Goal: Check status: Check status

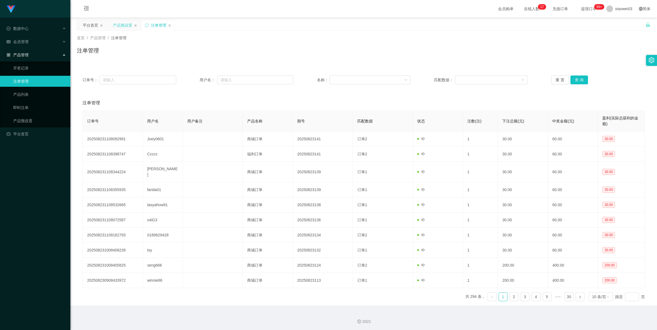
click at [120, 26] on div "产品预设置" at bounding box center [122, 25] width 19 height 10
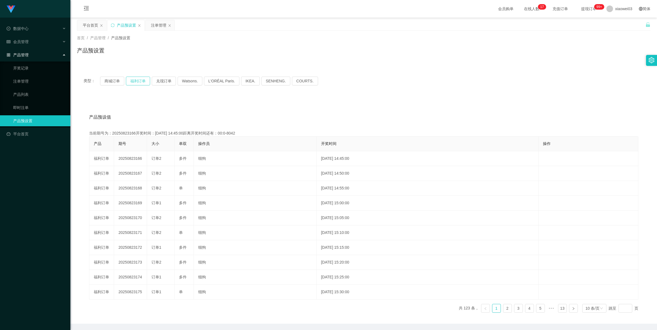
click at [126, 80] on button "福利订单" at bounding box center [138, 81] width 24 height 9
click at [116, 81] on button "商城订单" at bounding box center [112, 81] width 24 height 9
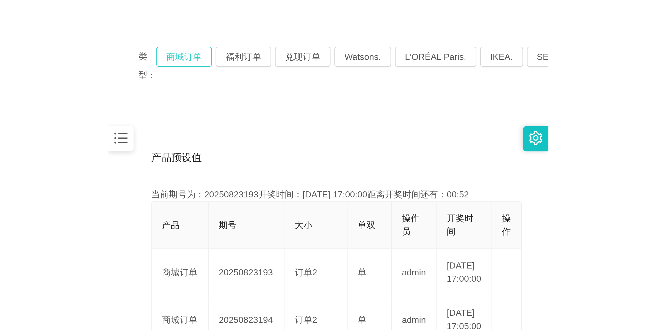
scroll to position [69, 0]
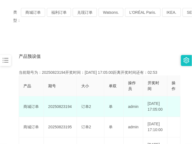
click at [62, 109] on td "20250823194" at bounding box center [60, 106] width 33 height 21
copy td "20250823194"
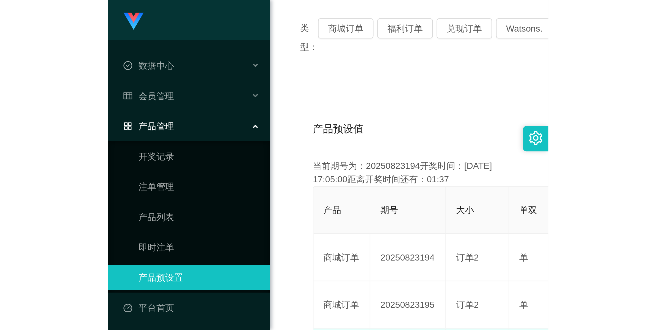
scroll to position [20, 0]
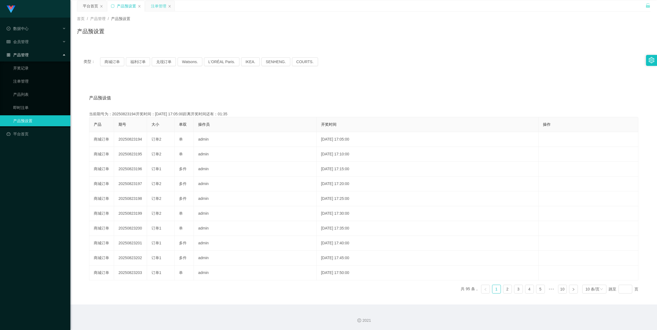
click at [154, 7] on div "注单管理" at bounding box center [158, 6] width 15 height 10
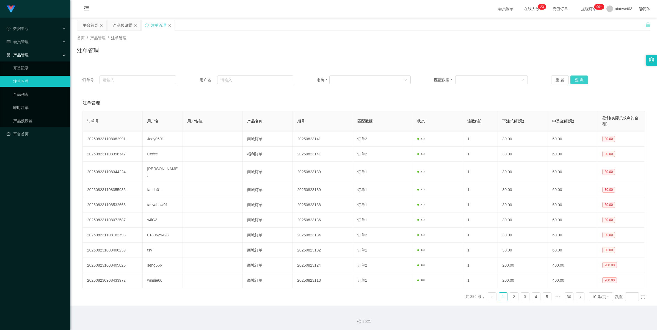
click at [191, 79] on button "查 询" at bounding box center [579, 80] width 18 height 9
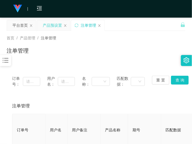
click at [57, 28] on div "产品预设置" at bounding box center [52, 25] width 19 height 10
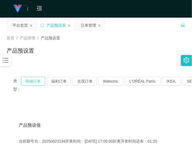
click at [37, 82] on button "商城订单" at bounding box center [33, 81] width 24 height 9
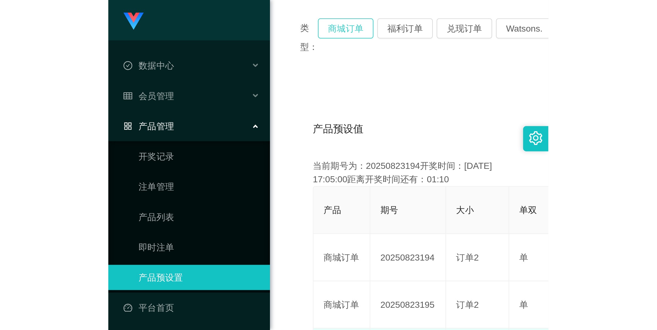
scroll to position [20, 0]
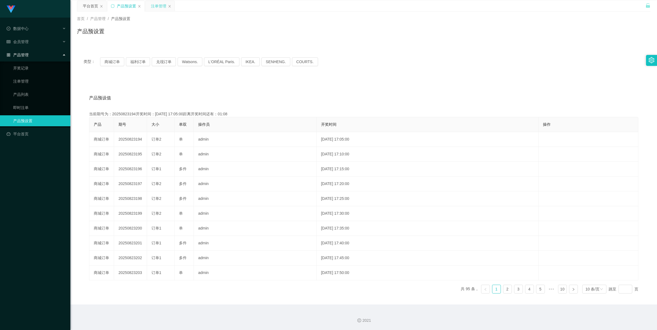
click at [157, 9] on div "注单管理" at bounding box center [158, 6] width 15 height 10
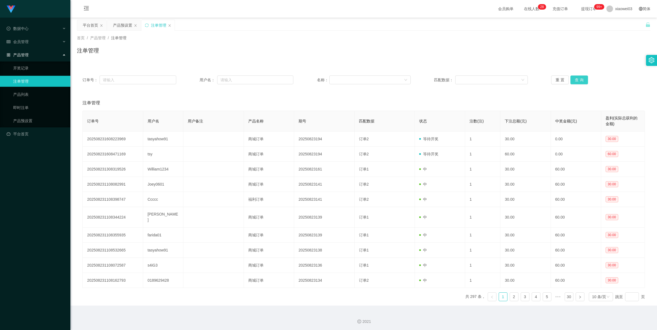
click at [191, 81] on button "查 询" at bounding box center [579, 80] width 18 height 9
click at [191, 79] on button "查 询" at bounding box center [579, 80] width 18 height 9
click at [191, 78] on button "查 询" at bounding box center [579, 80] width 18 height 9
click at [191, 78] on div "重 置 查 询" at bounding box center [598, 80] width 94 height 9
click at [191, 78] on button "查 询" at bounding box center [582, 80] width 24 height 9
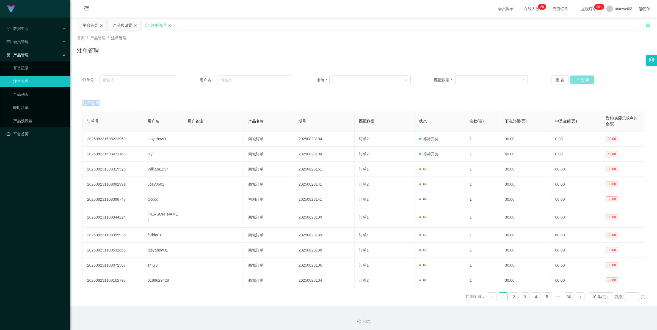
click at [191, 78] on div "重 置 查 询" at bounding box center [598, 80] width 94 height 9
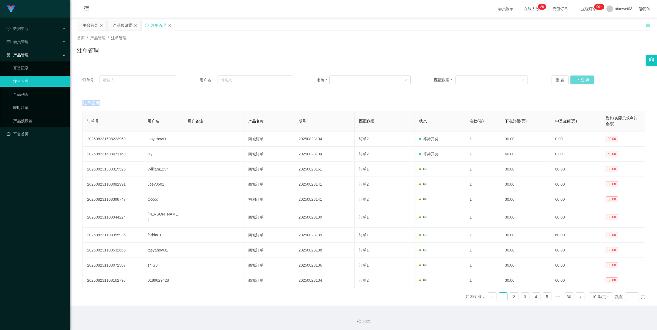
click at [191, 78] on div "重 置 查 询" at bounding box center [598, 80] width 94 height 9
click at [191, 78] on button "查 询" at bounding box center [579, 80] width 18 height 9
click at [191, 78] on div "重 置 查 询" at bounding box center [598, 80] width 94 height 9
click at [191, 78] on button "查 询" at bounding box center [579, 80] width 18 height 9
click at [191, 78] on div "重 置 查 询" at bounding box center [598, 80] width 94 height 9
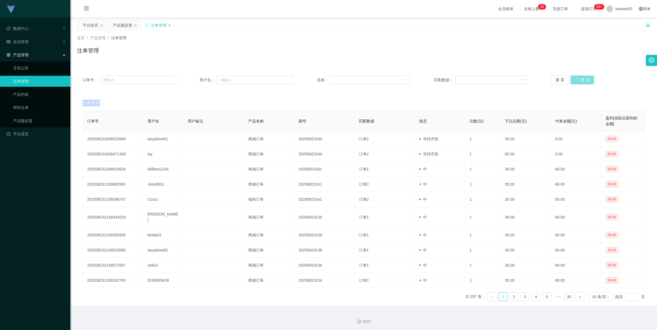
click at [191, 78] on button "查 询" at bounding box center [582, 80] width 24 height 9
click at [191, 79] on div "重 置 查 询" at bounding box center [598, 80] width 94 height 9
click at [191, 79] on button "查 询" at bounding box center [582, 80] width 24 height 9
click at [191, 79] on div "重 置 查 询" at bounding box center [598, 80] width 94 height 9
click at [191, 79] on button "查 询" at bounding box center [582, 80] width 24 height 9
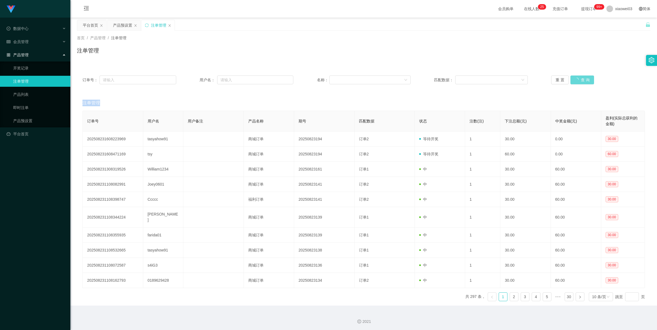
click at [191, 79] on div "重 置 查 询" at bounding box center [598, 80] width 94 height 9
click at [191, 79] on button "查 询" at bounding box center [579, 80] width 18 height 9
click at [191, 79] on div "重 置 查 询" at bounding box center [598, 80] width 94 height 9
click at [191, 79] on button "查 询" at bounding box center [579, 80] width 18 height 9
click at [191, 79] on div "重 置 查 询" at bounding box center [598, 80] width 94 height 9
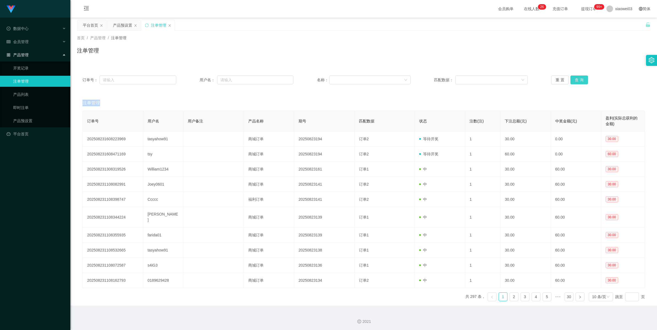
click at [191, 81] on button "查 询" at bounding box center [579, 80] width 18 height 9
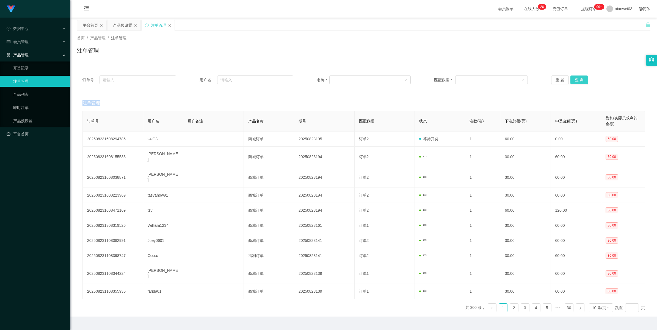
click at [191, 81] on button "查 询" at bounding box center [579, 80] width 18 height 9
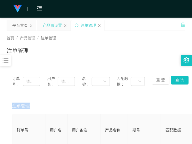
click at [51, 23] on div "产品预设置" at bounding box center [52, 25] width 19 height 10
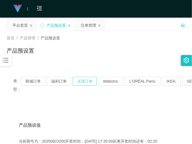
click at [77, 80] on button "兑现订单" at bounding box center [85, 81] width 24 height 9
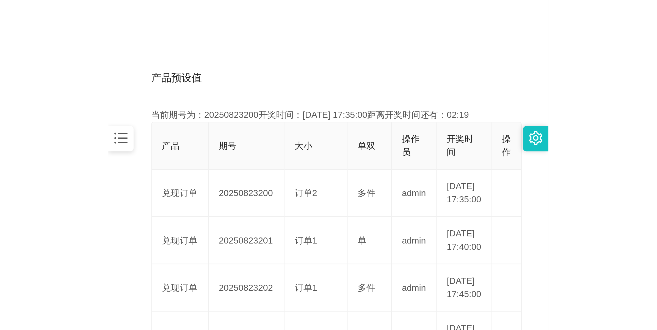
scroll to position [103, 0]
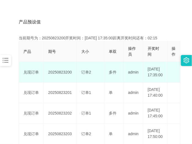
click at [63, 75] on td "20250823200" at bounding box center [60, 72] width 33 height 21
copy td "20250823200"
click at [62, 76] on td "20250823204" at bounding box center [60, 72] width 33 height 21
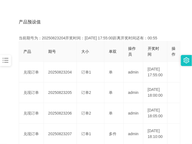
copy td "20250823204"
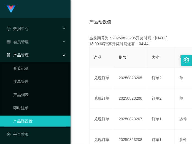
scroll to position [20, 0]
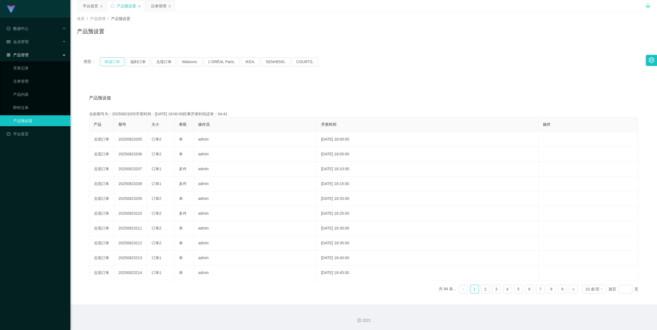
click at [106, 62] on button "商城订单" at bounding box center [112, 61] width 24 height 9
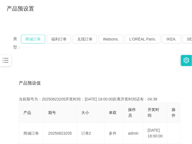
scroll to position [54, 0]
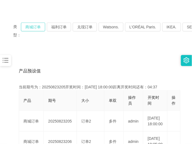
click at [30, 26] on button "商城订单" at bounding box center [33, 27] width 24 height 9
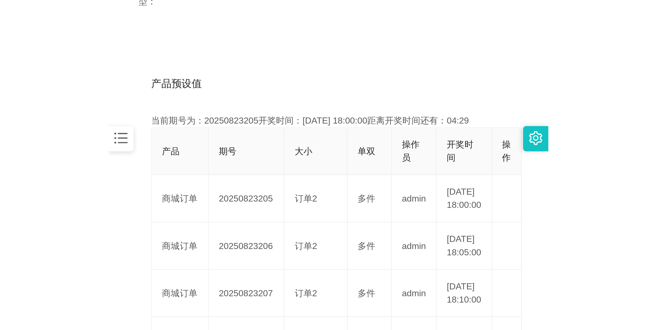
scroll to position [20, 0]
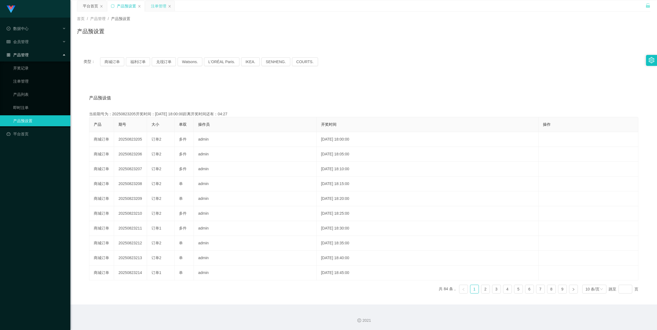
click at [157, 7] on div "注单管理" at bounding box center [158, 6] width 15 height 10
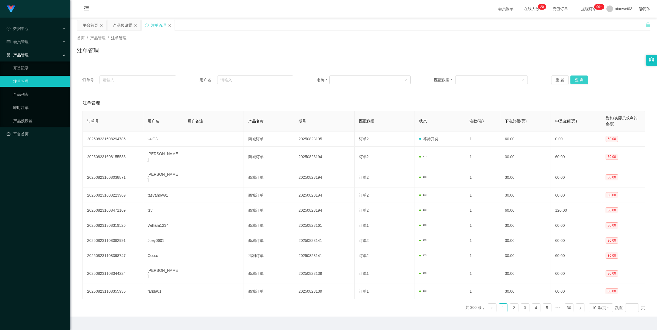
click at [191, 78] on button "查 询" at bounding box center [579, 80] width 18 height 9
click at [191, 78] on div "重 置 查 询" at bounding box center [598, 80] width 94 height 9
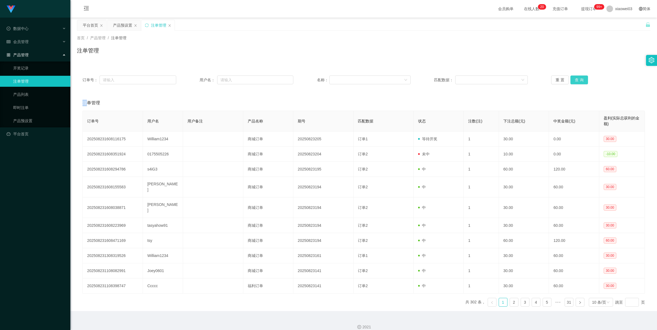
click at [191, 78] on button "查 询" at bounding box center [579, 80] width 18 height 9
click at [191, 78] on div "重 置 查 询" at bounding box center [598, 80] width 94 height 9
click at [191, 78] on button "查 询" at bounding box center [579, 80] width 18 height 9
click at [191, 78] on div "重 置 查 询" at bounding box center [598, 80] width 94 height 9
click at [191, 78] on button "查 询" at bounding box center [582, 80] width 24 height 9
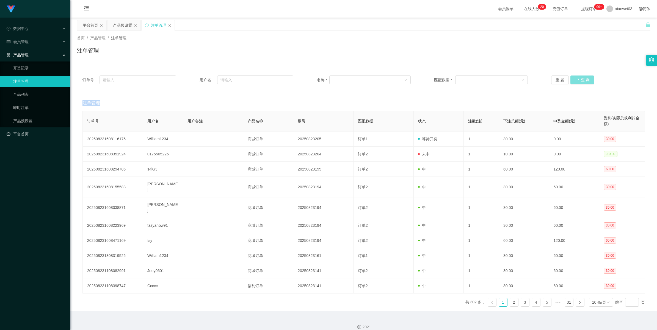
click at [191, 78] on div "重 置 查 询" at bounding box center [598, 80] width 94 height 9
click at [191, 78] on button "查 询" at bounding box center [582, 80] width 24 height 9
click at [191, 78] on div "重 置 查 询" at bounding box center [598, 80] width 94 height 9
click at [191, 78] on button "查 询" at bounding box center [579, 80] width 18 height 9
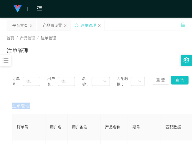
click at [160, 42] on div "首页 / 产品管理 / 注单管理 / 注单管理" at bounding box center [96, 47] width 178 height 24
click at [56, 26] on div "产品预设置" at bounding box center [52, 25] width 19 height 10
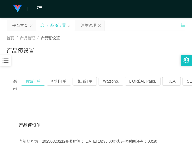
click at [37, 81] on button "商城订单" at bounding box center [33, 81] width 24 height 9
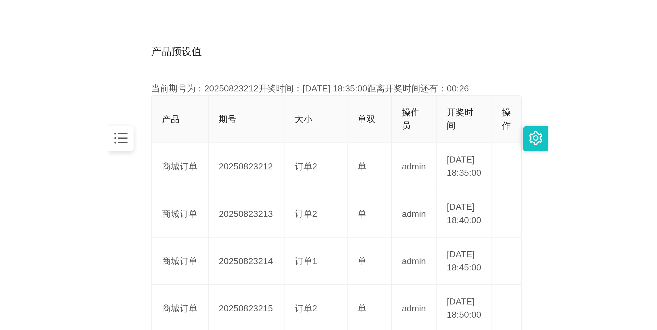
scroll to position [103, 0]
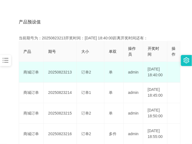
click at [62, 73] on td "20250823213" at bounding box center [60, 72] width 33 height 21
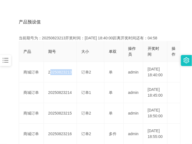
copy td "20250823213"
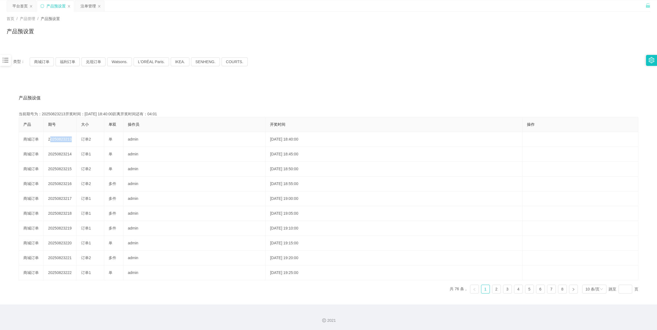
scroll to position [20, 0]
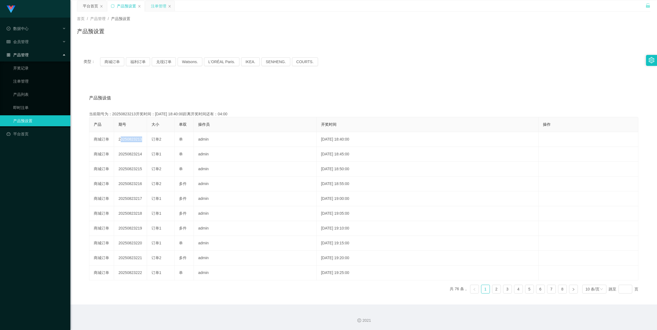
click at [157, 7] on div "注单管理" at bounding box center [158, 6] width 15 height 10
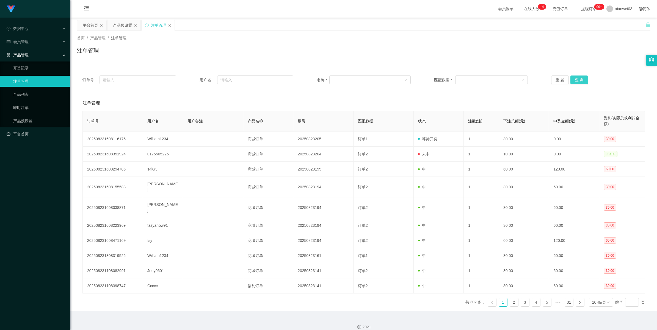
click at [191, 81] on button "查 询" at bounding box center [579, 80] width 18 height 9
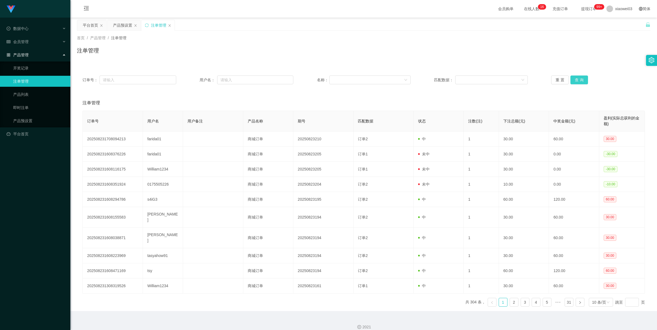
click at [191, 82] on button "查 询" at bounding box center [579, 80] width 18 height 9
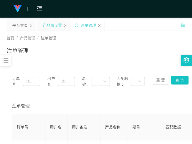
click at [59, 25] on div "产品预设置" at bounding box center [52, 25] width 19 height 10
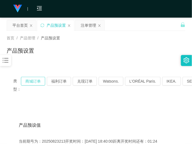
click at [35, 81] on button "商城订单" at bounding box center [33, 81] width 24 height 9
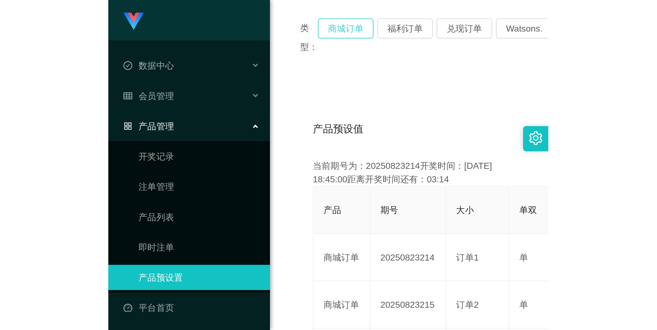
scroll to position [20, 0]
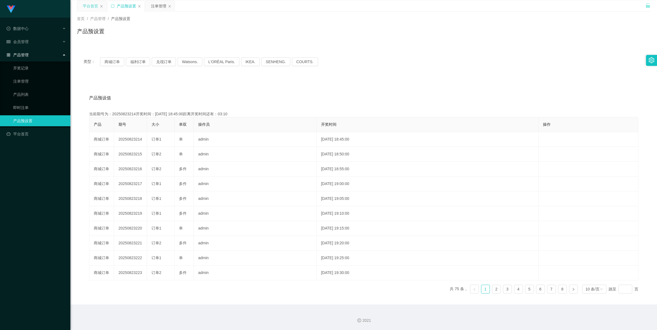
click at [91, 2] on div "平台首页" at bounding box center [90, 6] width 15 height 10
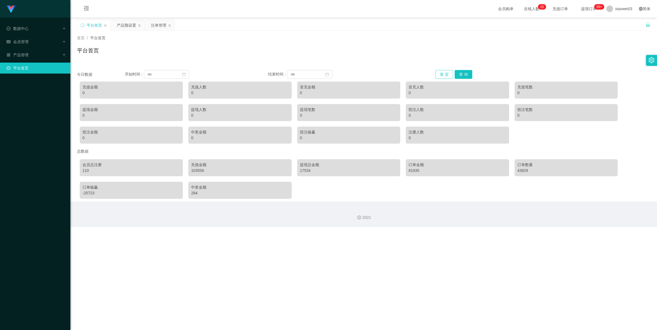
click at [191, 76] on button "重 置" at bounding box center [444, 74] width 18 height 9
click at [191, 73] on button "查 询" at bounding box center [464, 74] width 18 height 9
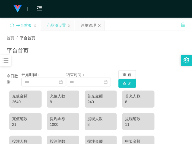
click at [53, 27] on div "产品预设置" at bounding box center [55, 25] width 19 height 10
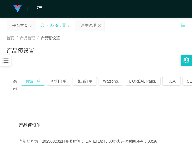
click at [26, 84] on button "商城订单" at bounding box center [33, 81] width 24 height 9
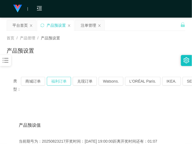
click at [57, 80] on button "福利订单" at bounding box center [59, 81] width 24 height 9
click at [67, 80] on button "福利订单" at bounding box center [59, 81] width 24 height 9
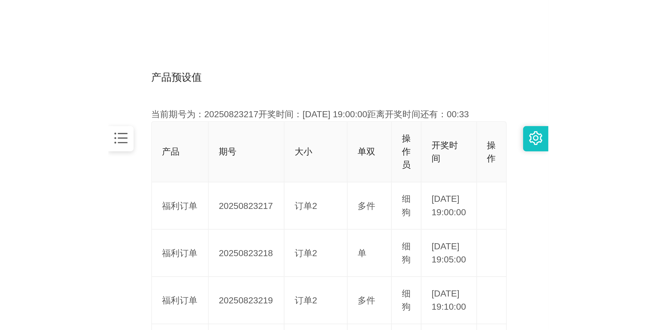
scroll to position [103, 0]
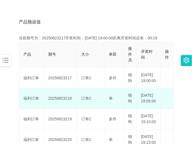
click at [60, 105] on td "20250823218" at bounding box center [60, 98] width 33 height 21
copy td "20250823218"
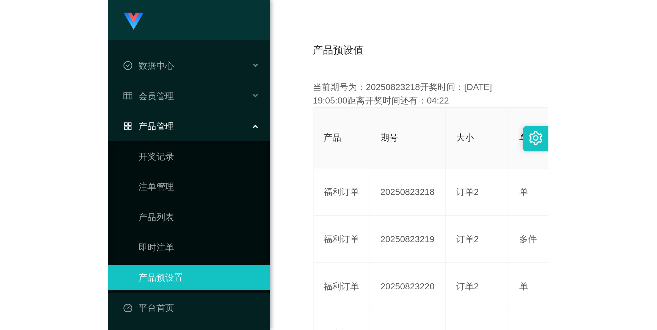
scroll to position [20, 0]
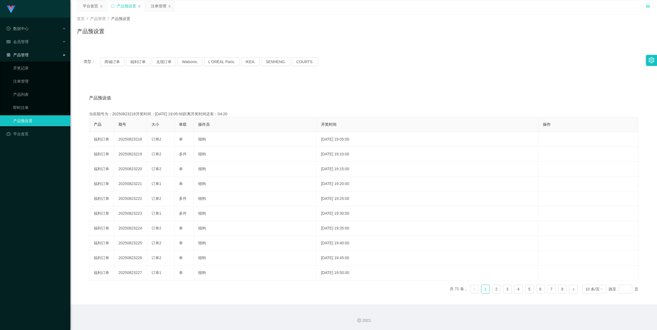
drag, startPoint x: 159, startPoint y: 5, endPoint x: 181, endPoint y: 8, distance: 22.3
click at [159, 5] on div "注单管理" at bounding box center [158, 6] width 15 height 10
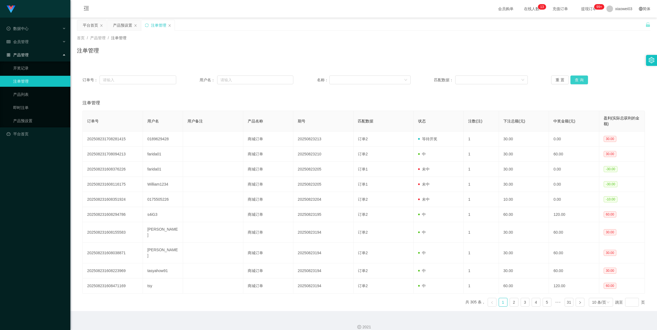
click at [191, 80] on button "查 询" at bounding box center [579, 80] width 18 height 9
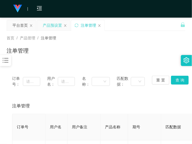
click at [55, 26] on div "产品预设置" at bounding box center [52, 25] width 19 height 10
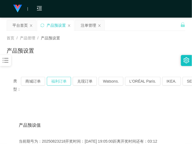
click at [59, 80] on button "福利订单" at bounding box center [59, 81] width 24 height 9
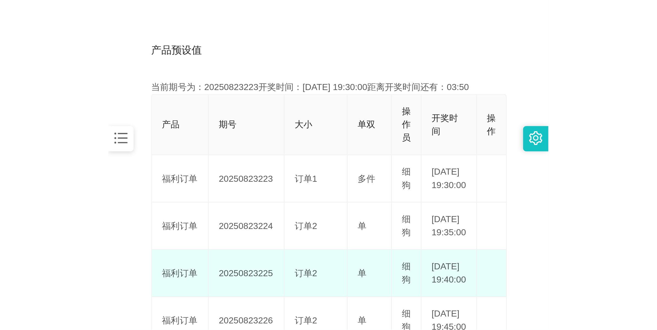
scroll to position [20, 0]
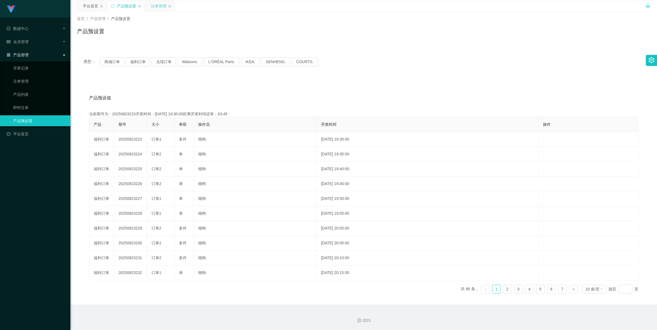
click at [159, 3] on div "注单管理" at bounding box center [158, 6] width 15 height 10
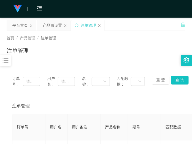
click at [142, 43] on div "首页 / 产品管理 / 注单管理 / 注单管理" at bounding box center [96, 47] width 178 height 24
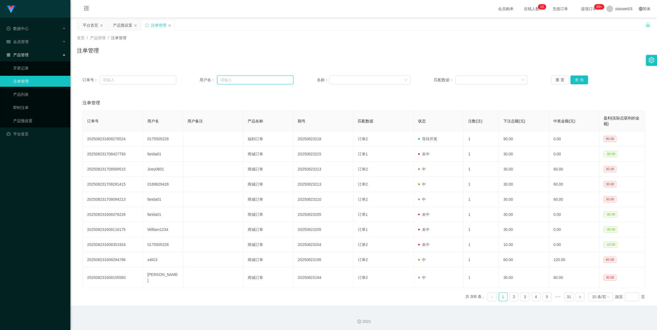
click at [191, 79] on input "text" at bounding box center [255, 80] width 76 height 9
paste input "William1234"
type input "William1234"
click at [191, 80] on button "查 询" at bounding box center [579, 80] width 18 height 9
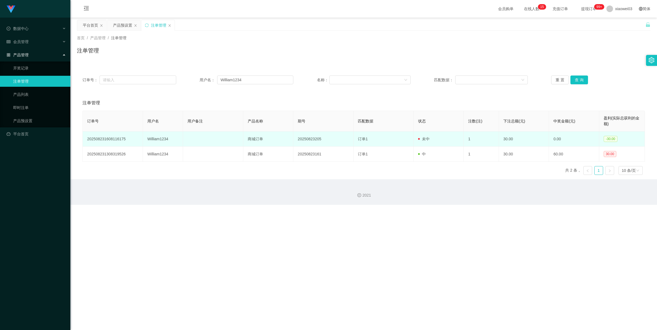
click at [191, 138] on td "20250823205" at bounding box center [323, 139] width 60 height 15
click at [191, 139] on td "20250823205" at bounding box center [323, 139] width 60 height 15
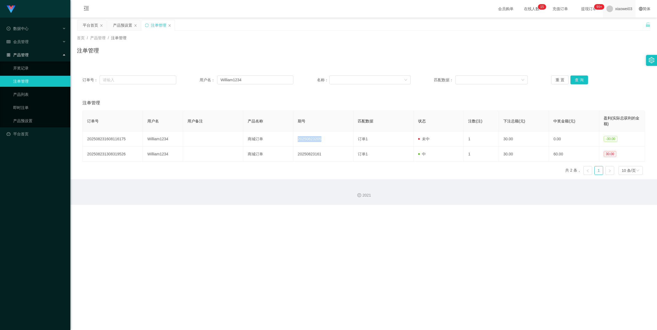
copy td "20250823205"
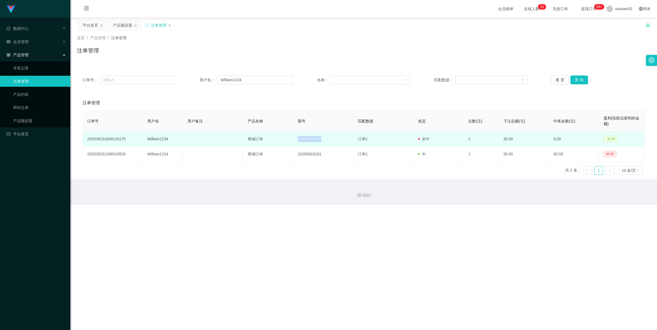
click at [191, 139] on td "20250823205" at bounding box center [323, 139] width 60 height 15
click at [191, 138] on td "20250823205" at bounding box center [323, 139] width 60 height 15
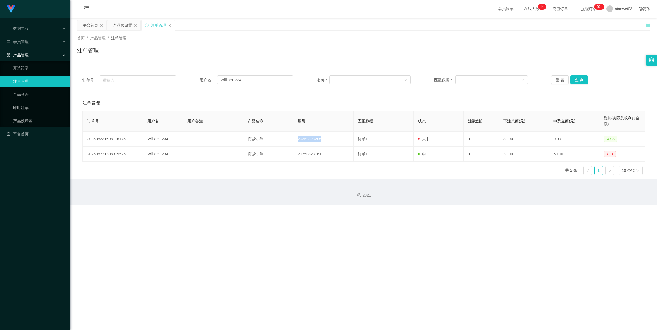
copy td "20250823205"
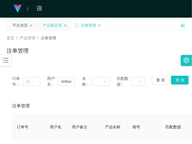
click at [55, 23] on div "产品预设置" at bounding box center [52, 25] width 19 height 10
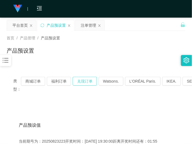
click at [87, 83] on button "兑现订单" at bounding box center [85, 81] width 24 height 9
click at [81, 80] on button "兑现订单" at bounding box center [85, 81] width 24 height 9
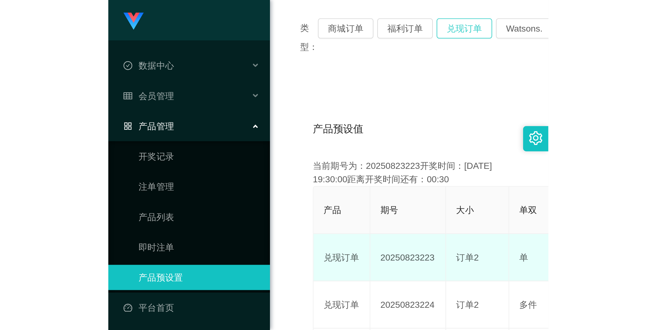
scroll to position [20, 0]
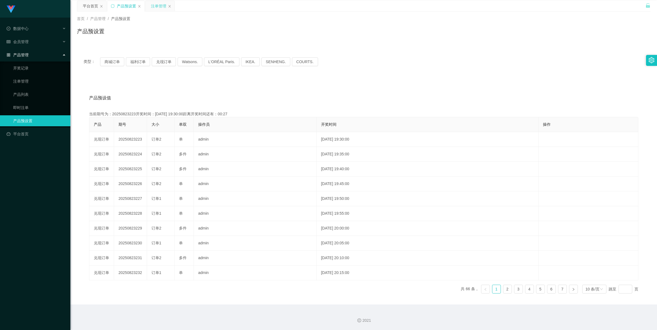
click at [157, 6] on div "注单管理" at bounding box center [158, 6] width 15 height 10
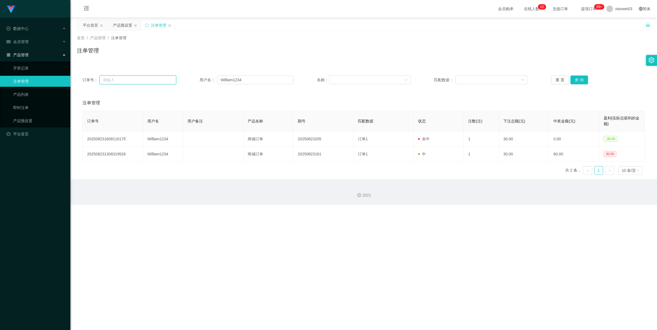
click at [144, 81] on input "text" at bounding box center [137, 80] width 77 height 9
click at [191, 77] on input "William1234" at bounding box center [255, 80] width 76 height 9
paste input "9072"
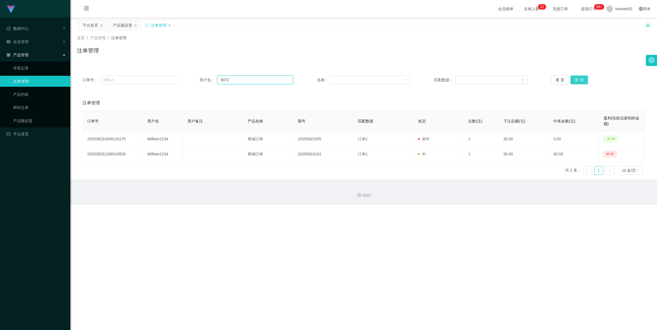
type input "9072"
click at [191, 77] on button "查 询" at bounding box center [579, 80] width 18 height 9
click at [191, 78] on input "9072" at bounding box center [255, 80] width 76 height 9
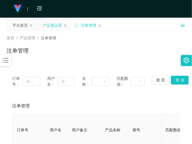
click at [56, 26] on div "产品预设置" at bounding box center [52, 25] width 19 height 10
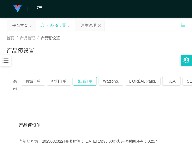
click at [89, 82] on button "兑现订单" at bounding box center [85, 81] width 24 height 9
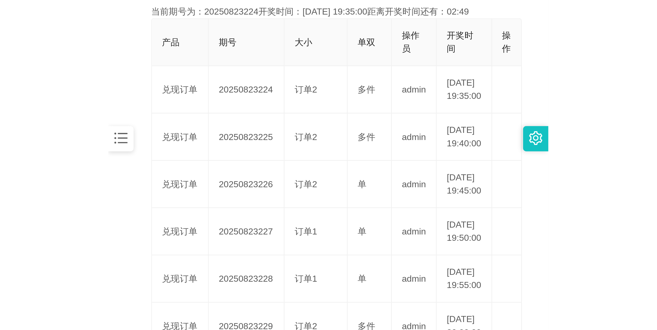
scroll to position [103, 0]
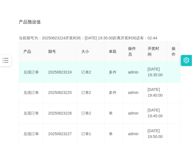
click at [65, 74] on td "20250823224" at bounding box center [60, 72] width 33 height 21
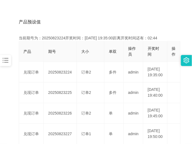
copy td "20250823224"
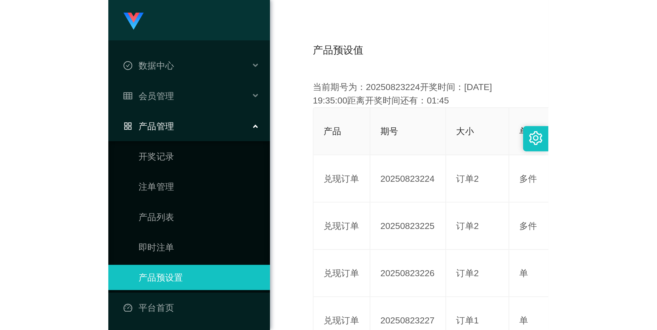
scroll to position [20, 0]
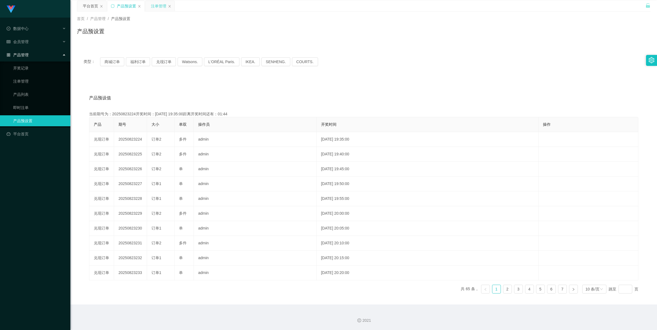
click at [162, 7] on div "注单管理" at bounding box center [158, 6] width 15 height 10
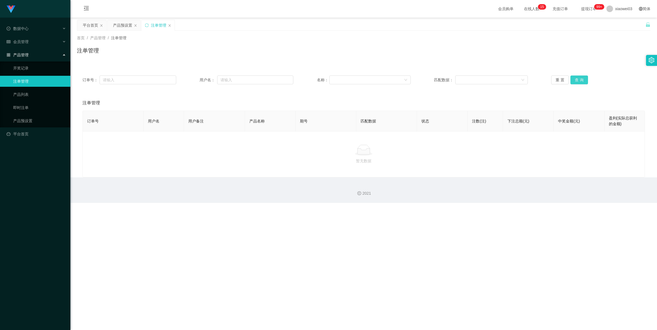
click at [191, 80] on button "查 询" at bounding box center [579, 80] width 18 height 9
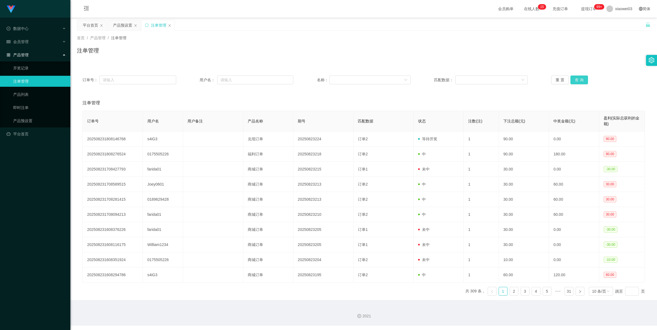
click at [191, 80] on button "查 询" at bounding box center [579, 80] width 18 height 9
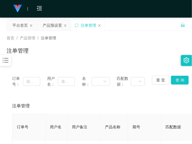
drag, startPoint x: 151, startPoint y: 42, endPoint x: 167, endPoint y: 18, distance: 28.9
click at [150, 42] on div "首页 / 产品管理 / 注单管理 / 注单管理" at bounding box center [96, 47] width 178 height 24
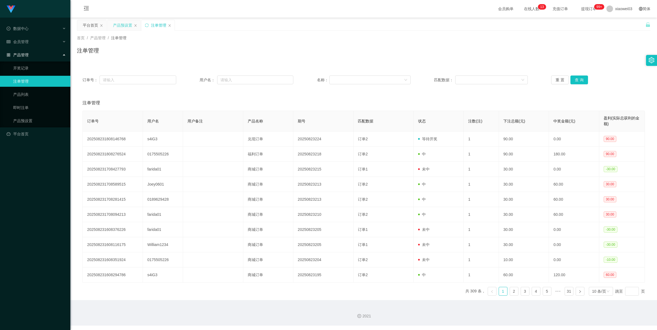
click at [121, 23] on div "产品预设置" at bounding box center [122, 25] width 19 height 10
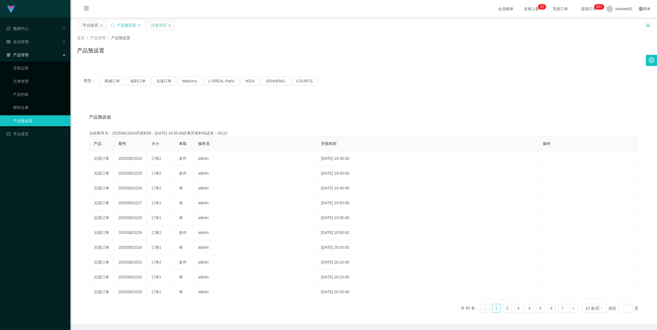
click at [160, 24] on div "注单管理" at bounding box center [158, 25] width 15 height 10
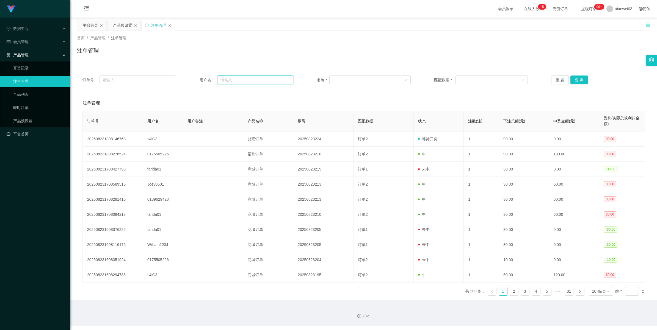
click at [191, 79] on input "text" at bounding box center [255, 80] width 76 height 9
paste input "S4iGE"
type input "S4iGE"
click at [191, 83] on button "查 询" at bounding box center [579, 80] width 18 height 9
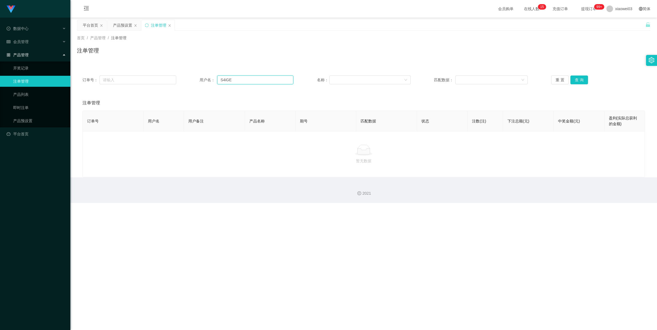
click at [191, 80] on input "S4iGE" at bounding box center [255, 80] width 76 height 9
click at [191, 79] on button "查 询" at bounding box center [579, 80] width 18 height 9
click at [191, 78] on input "S4iGE" at bounding box center [255, 80] width 76 height 9
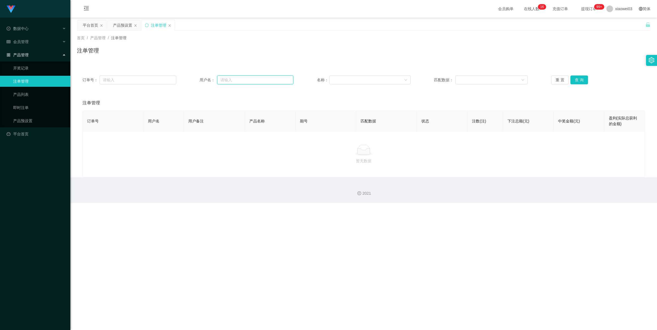
click at [191, 81] on input "text" at bounding box center [255, 80] width 76 height 9
paste input "s4iG3"
type input "s4iG3"
click at [191, 79] on button "查 询" at bounding box center [579, 80] width 18 height 9
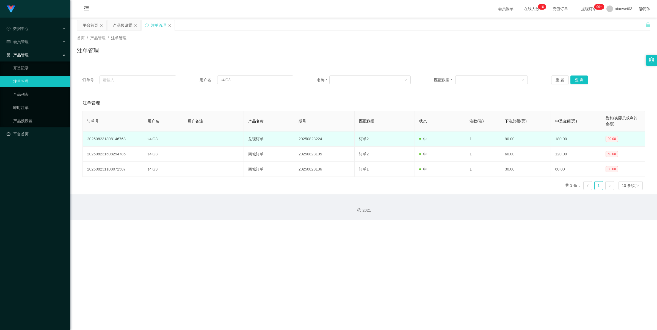
click at [191, 139] on td "20250823224" at bounding box center [324, 139] width 60 height 15
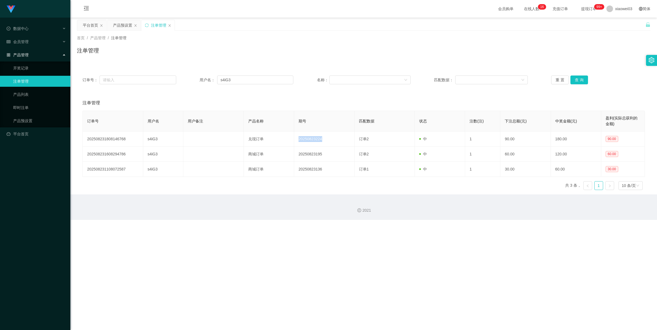
copy td "20250823224"
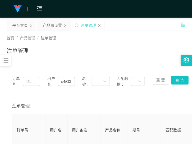
drag, startPoint x: 148, startPoint y: 51, endPoint x: 124, endPoint y: 31, distance: 30.8
click at [147, 51] on div "注单管理" at bounding box center [96, 52] width 178 height 13
